Goal: Answer question/provide support: Share knowledge or assist other users

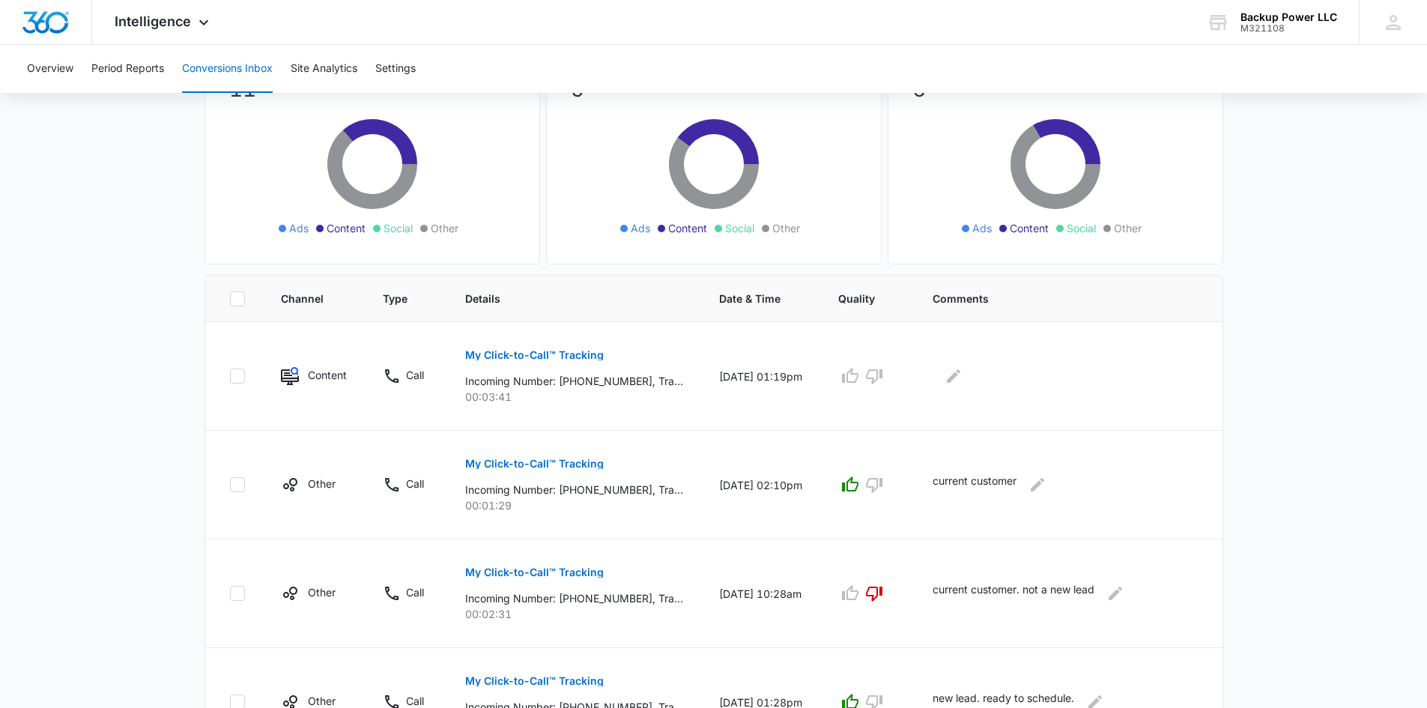
scroll to position [300, 0]
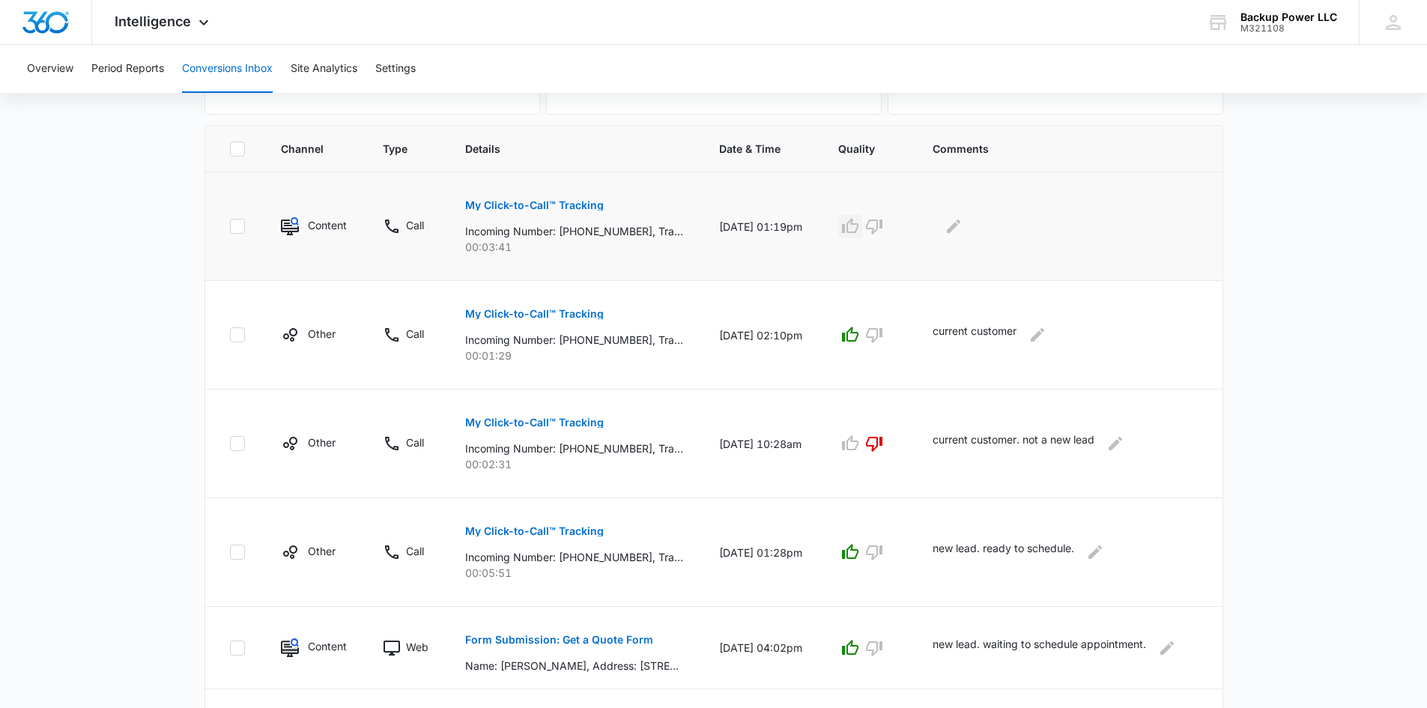
click at [862, 234] on button "button" at bounding box center [850, 226] width 24 height 24
click at [962, 233] on icon "Edit Comments" at bounding box center [953, 226] width 18 height 18
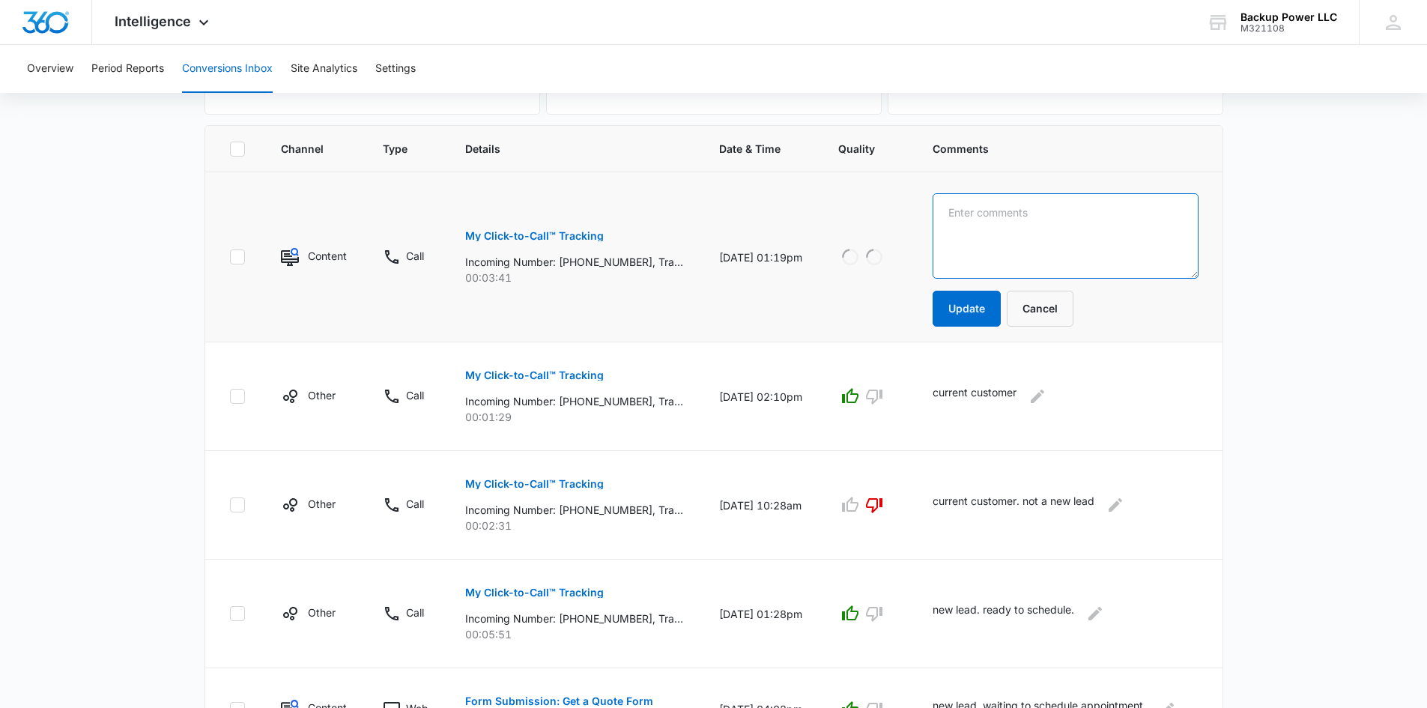
click at [983, 232] on textarea at bounding box center [1065, 235] width 266 height 85
click at [1105, 218] on textarea "new customer. ready tp" at bounding box center [1065, 235] width 266 height 85
type textarea "new customer. ready to schedule."
click at [1000, 301] on button "Update" at bounding box center [966, 309] width 68 height 36
